Goal: Check status: Check status

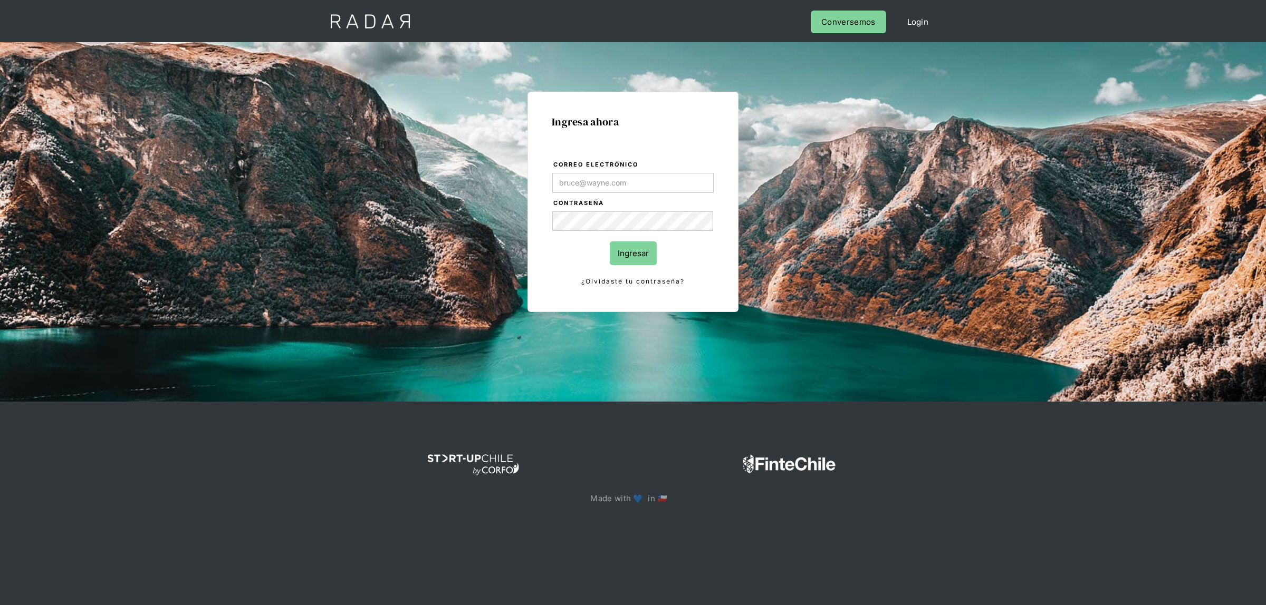
click at [627, 178] on input "Correo electrónico" at bounding box center [632, 183] width 161 height 20
type input "[EMAIL_ADDRESS][DOMAIN_NAME]"
click at [613, 254] on input "Ingresar" at bounding box center [633, 254] width 47 height 24
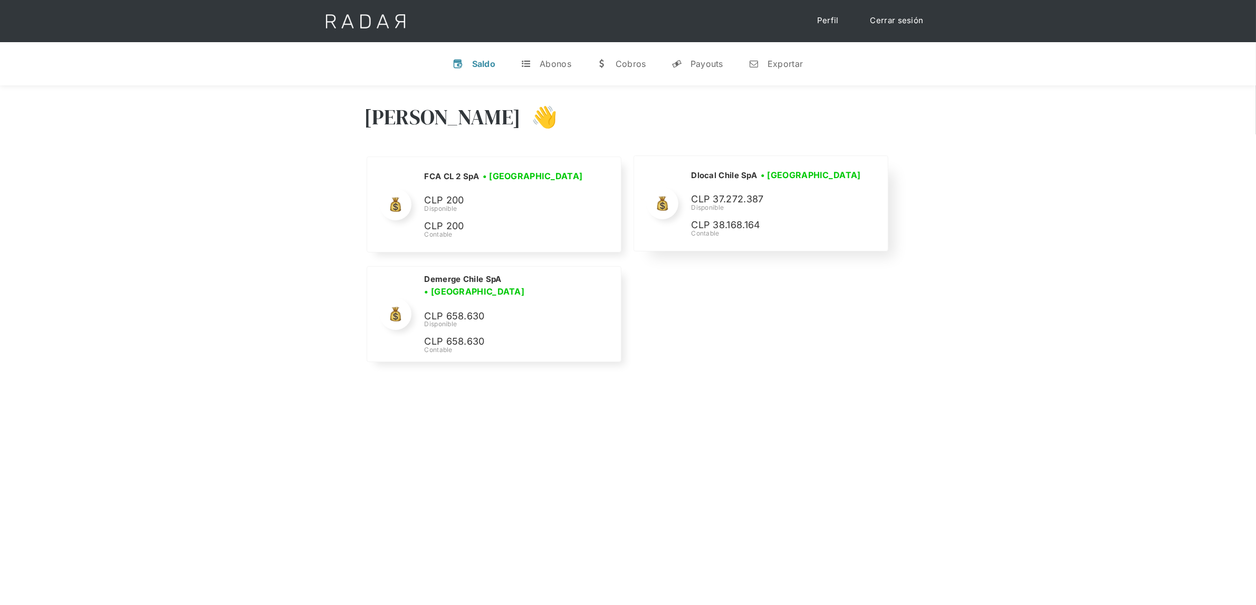
click at [742, 196] on p "CLP 37.272.387" at bounding box center [770, 199] width 158 height 15
copy p "37.272.387"
drag, startPoint x: 488, startPoint y: 311, endPoint x: 445, endPoint y: 311, distance: 43.2
click at [445, 311] on p "CLP 658.630" at bounding box center [502, 315] width 158 height 15
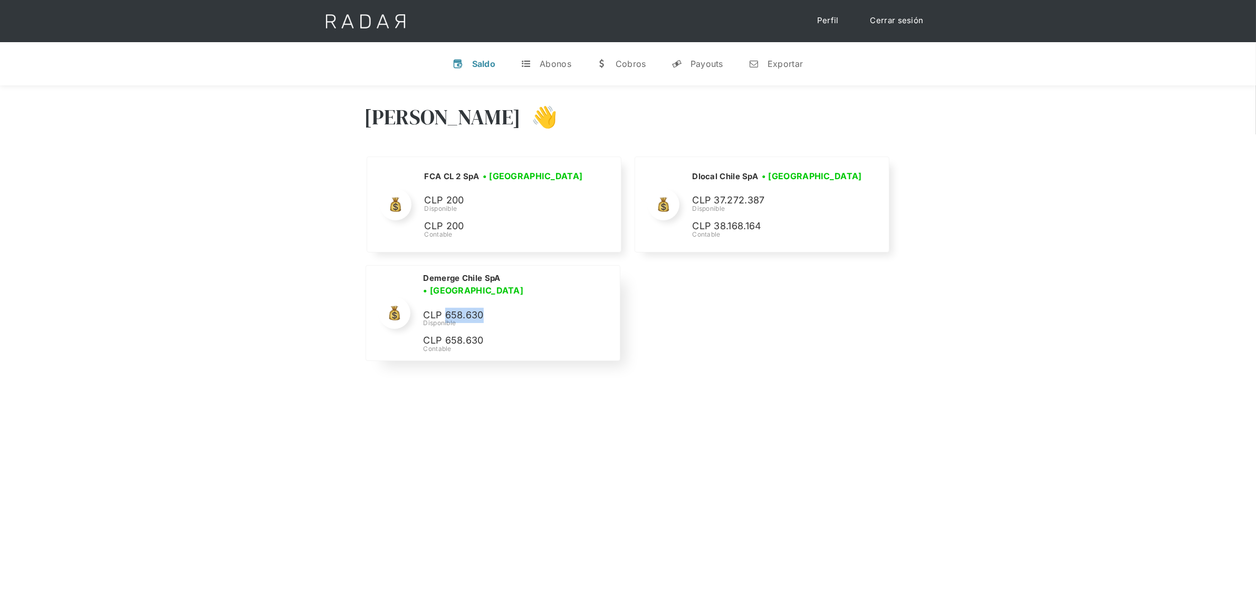
copy p "658.630"
click at [463, 308] on p "CLP 658.630" at bounding box center [502, 315] width 158 height 15
click at [651, 521] on div "Hola Lucas 👋 Cargando tus cuentas... Nombre de la empresa • Conectada • Descone…" at bounding box center [628, 387] width 1256 height 605
click at [1161, 218] on div "Hola Lucas 👋 Cargando tus cuentas... Nombre de la empresa • Conectada • Descone…" at bounding box center [628, 230] width 1256 height 290
